Goal: Transaction & Acquisition: Purchase product/service

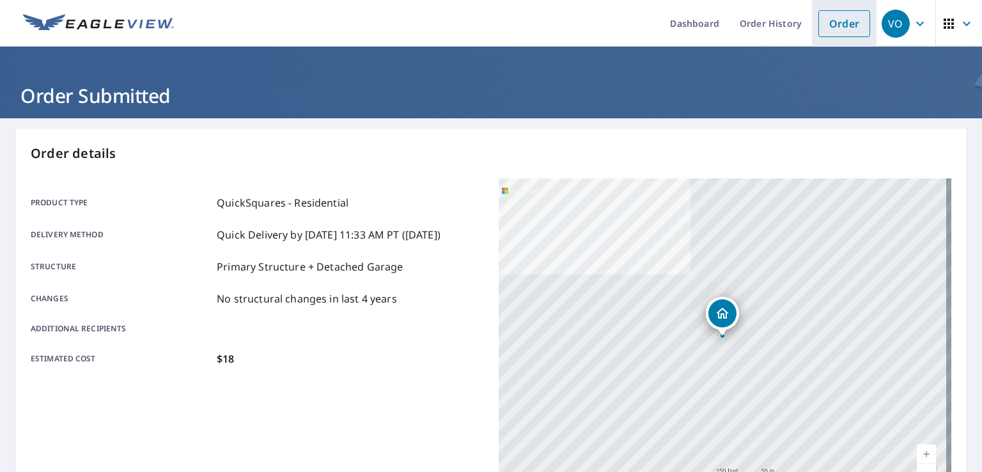
click at [828, 24] on link "Order" at bounding box center [844, 23] width 52 height 27
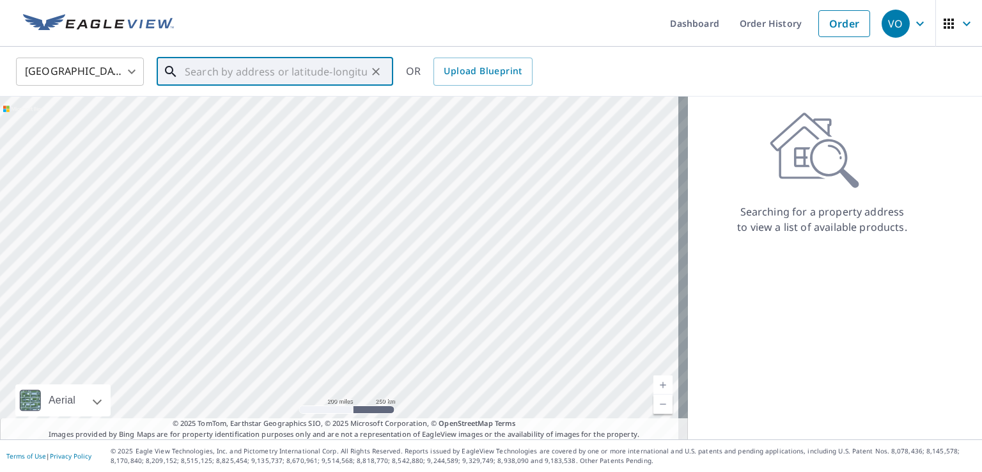
click at [192, 72] on input "text" at bounding box center [276, 72] width 182 height 36
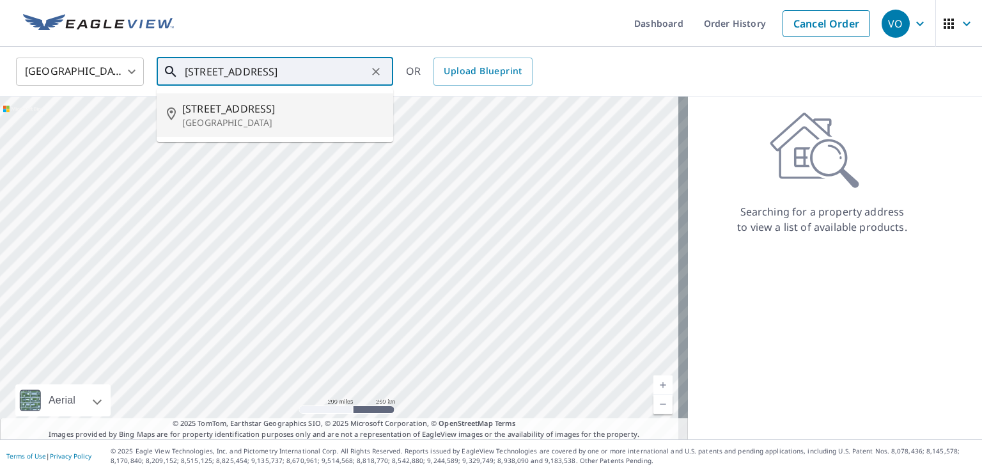
click at [231, 113] on span "[STREET_ADDRESS]" at bounding box center [282, 108] width 201 height 15
type input "[STREET_ADDRESS]"
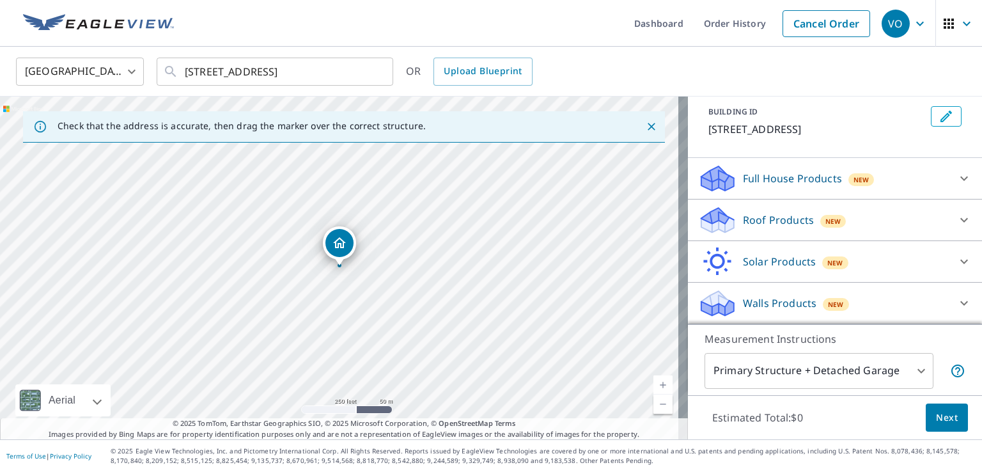
scroll to position [86, 0]
click at [783, 221] on p "Roof Products" at bounding box center [778, 219] width 71 height 15
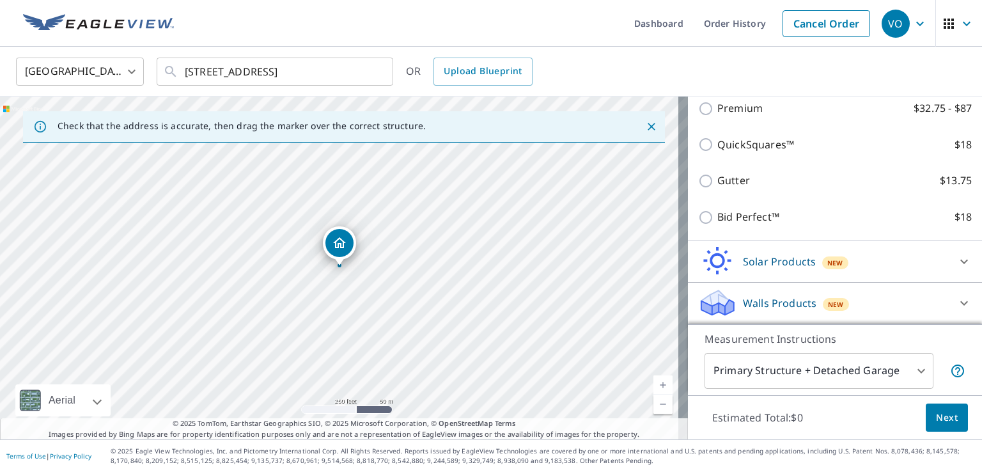
scroll to position [229, 0]
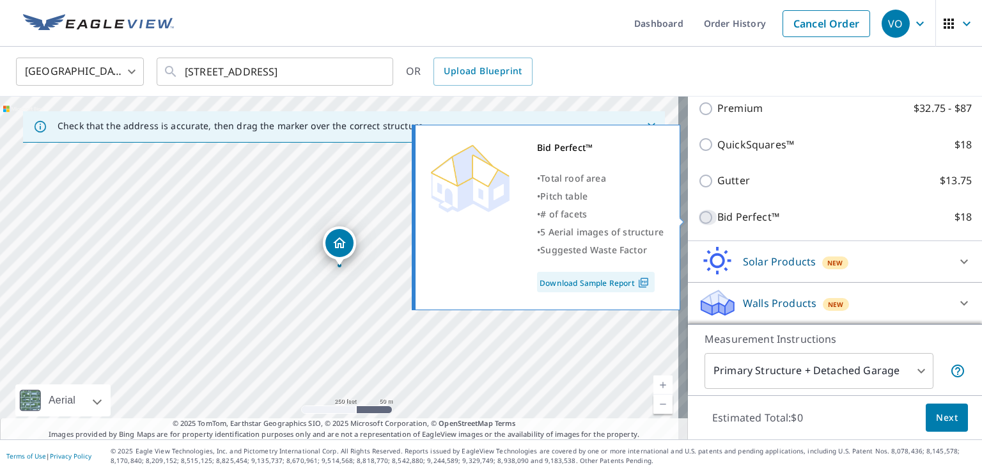
click at [700, 221] on input "Bid Perfect™ $18" at bounding box center [707, 217] width 19 height 15
checkbox input "true"
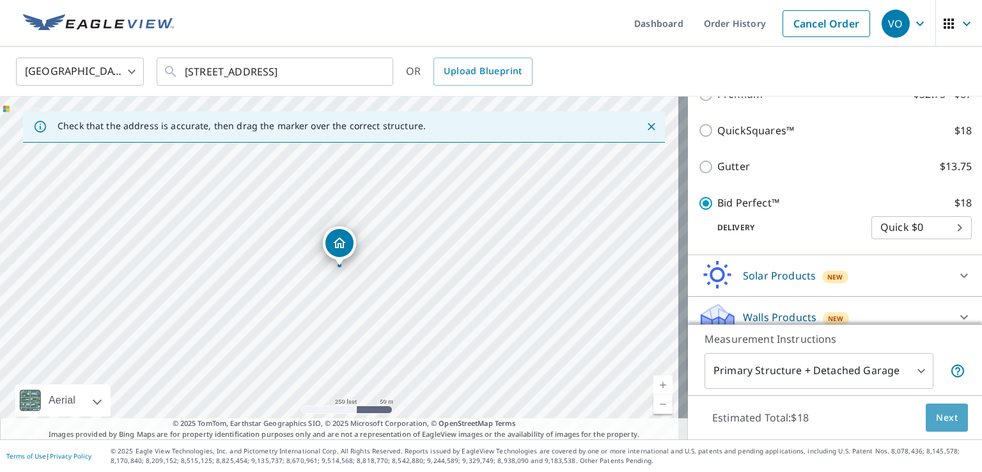
click at [936, 417] on span "Next" at bounding box center [947, 418] width 22 height 16
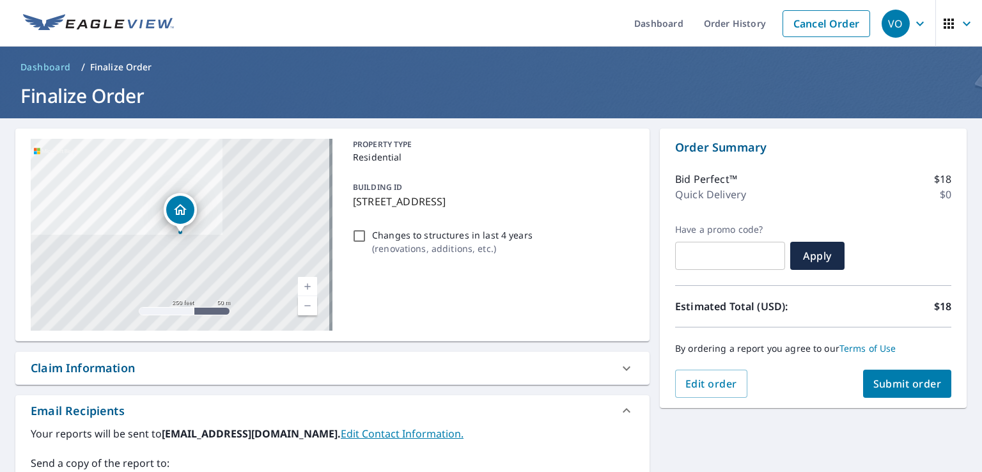
click at [895, 385] on span "Submit order" at bounding box center [907, 383] width 68 height 14
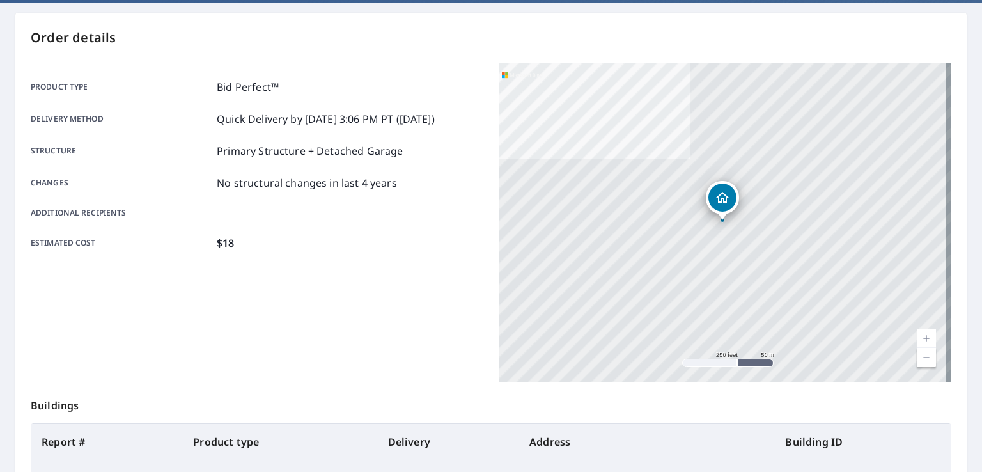
scroll to position [192, 0]
